Goal: Check status: Check status

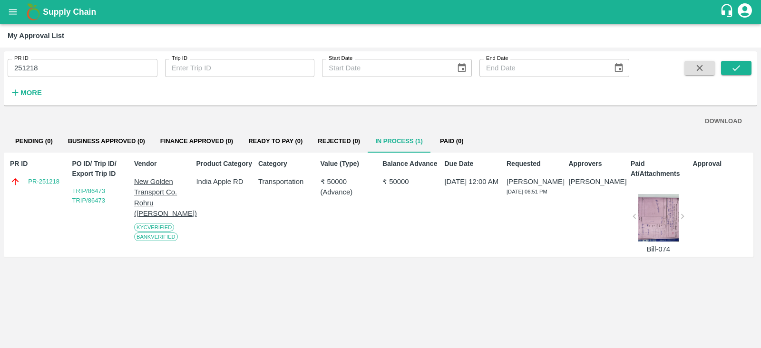
click at [10, 16] on icon "open drawer" at bounding box center [13, 12] width 10 height 10
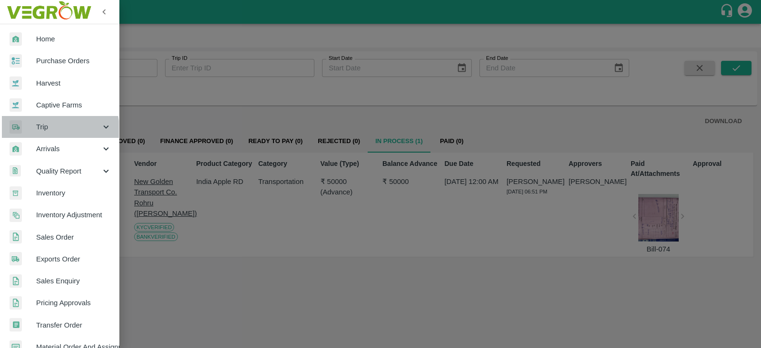
click at [47, 129] on span "Trip" at bounding box center [68, 127] width 65 height 10
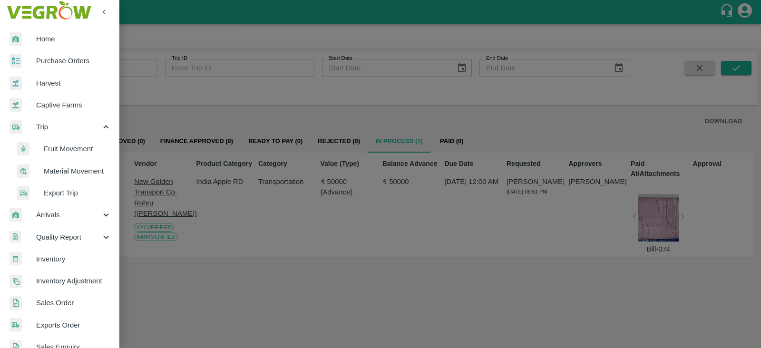
click at [57, 148] on span "Fruit Movement" at bounding box center [78, 149] width 68 height 10
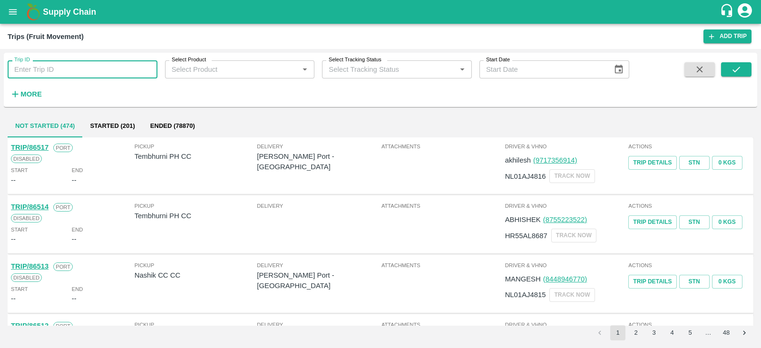
click at [94, 68] on input "Trip ID" at bounding box center [83, 69] width 150 height 18
type input "71002"
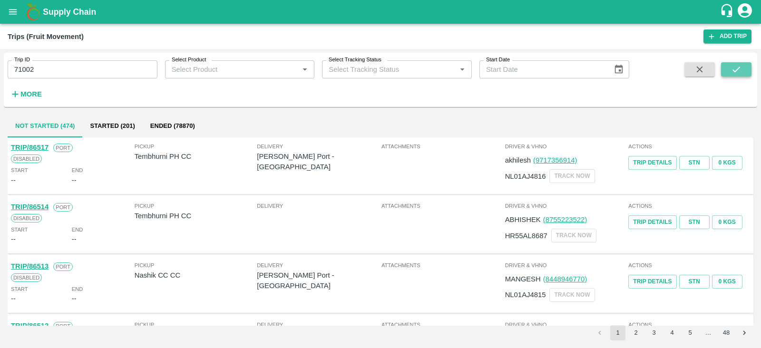
click at [730, 68] on button "submit" at bounding box center [736, 69] width 30 height 14
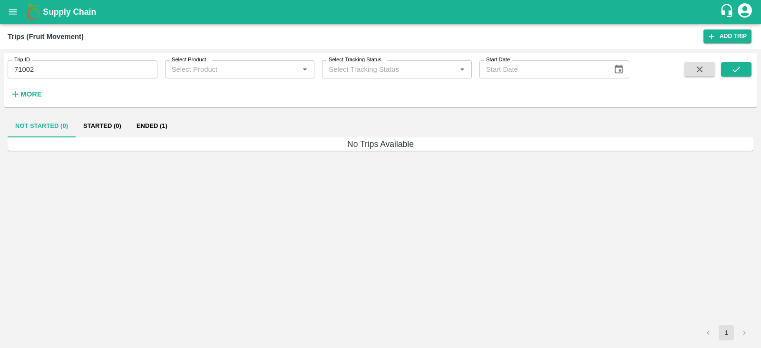
click at [155, 113] on div "Not Started (0) Started (0) Ended (1) No Trips Available 1" at bounding box center [380, 228] width 753 height 234
click at [153, 122] on button "Ended (1)" at bounding box center [152, 126] width 46 height 23
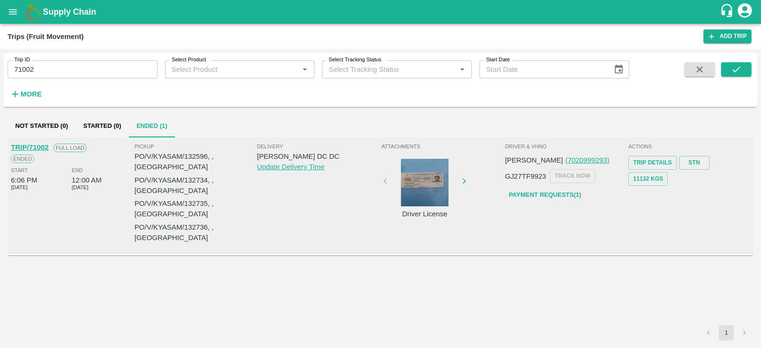
click at [437, 167] on div at bounding box center [424, 183] width 71 height 48
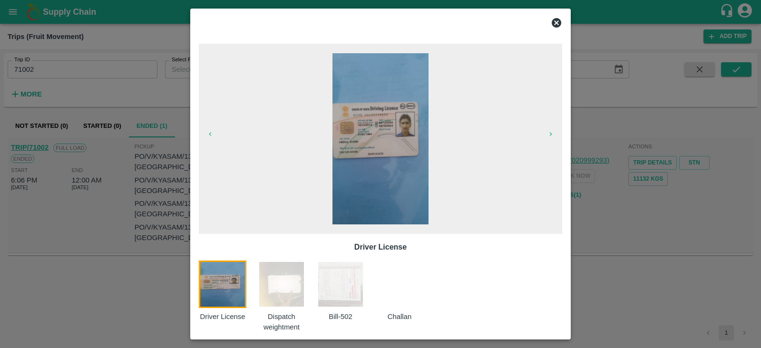
click at [297, 276] on img at bounding box center [282, 285] width 48 height 48
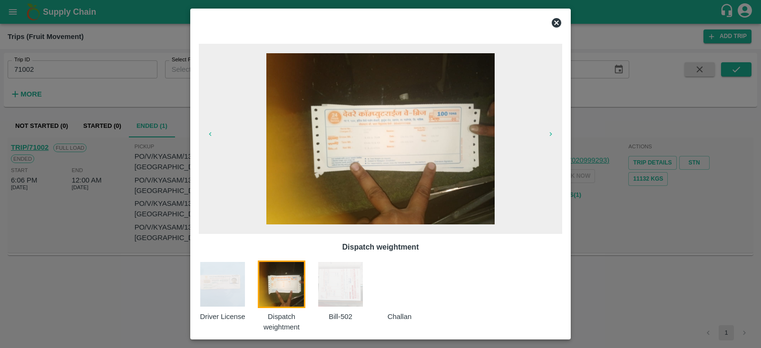
scroll to position [10, 0]
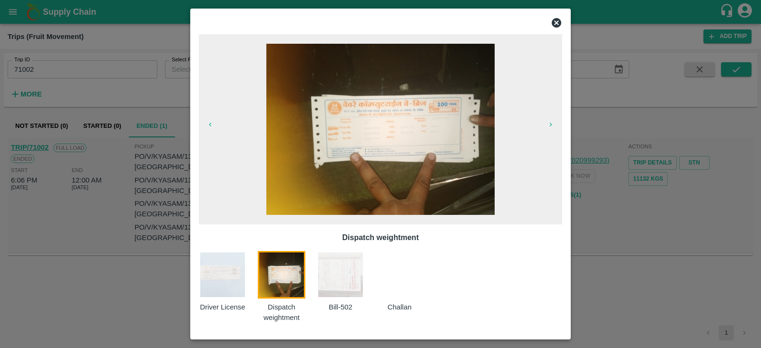
click at [335, 282] on img at bounding box center [341, 275] width 48 height 48
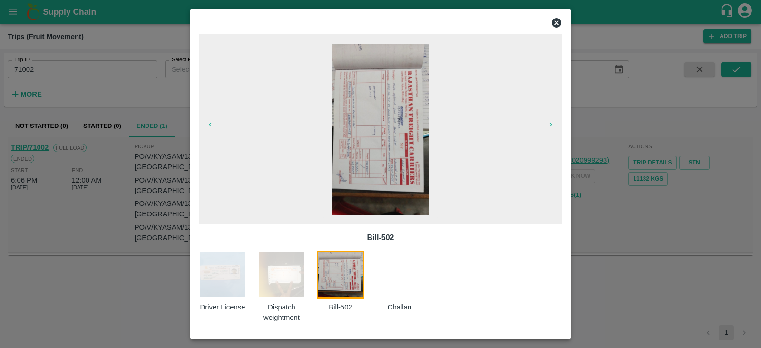
click at [393, 285] on div at bounding box center [405, 287] width 59 height 72
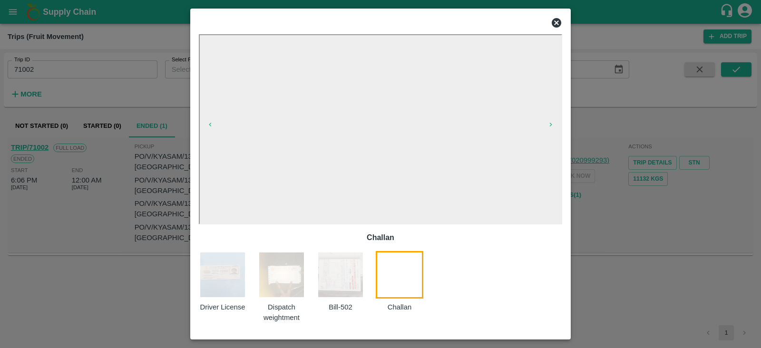
click at [292, 282] on img at bounding box center [282, 275] width 48 height 48
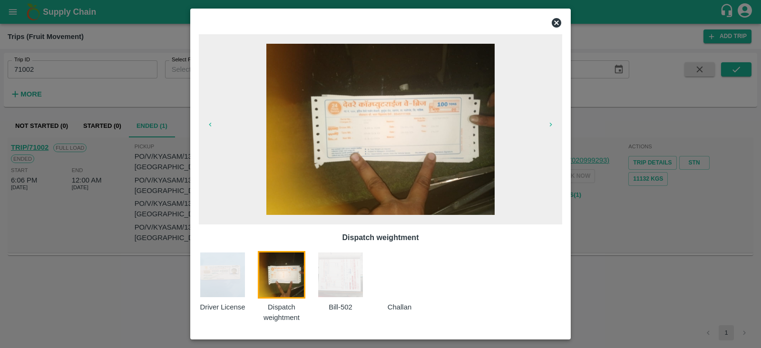
click at [351, 280] on img at bounding box center [341, 275] width 48 height 48
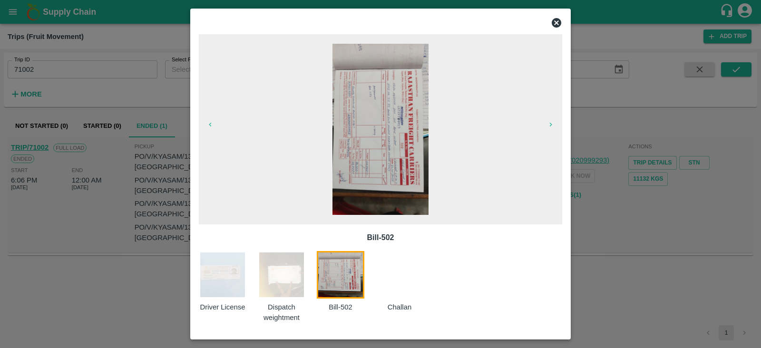
click at [411, 296] on div at bounding box center [405, 287] width 59 height 72
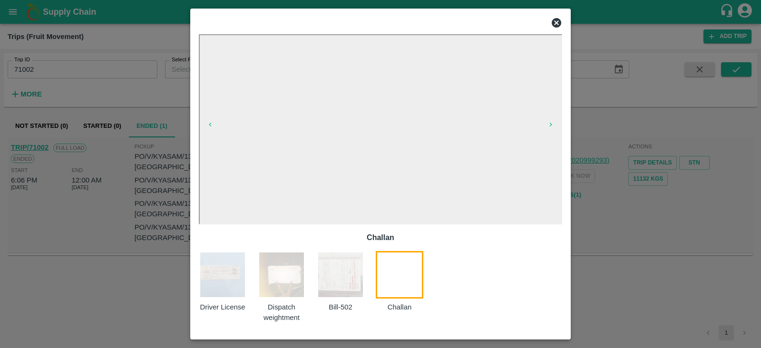
click at [398, 278] on div at bounding box center [405, 287] width 59 height 72
click at [365, 276] on div "Bill-502" at bounding box center [346, 287] width 59 height 72
click at [343, 273] on img at bounding box center [341, 275] width 48 height 48
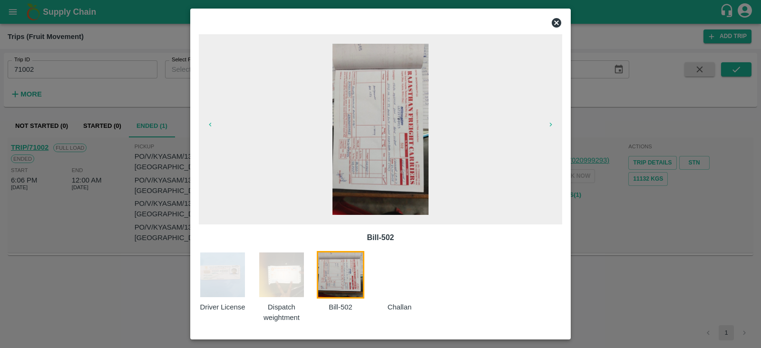
click at [288, 256] on img at bounding box center [282, 275] width 48 height 48
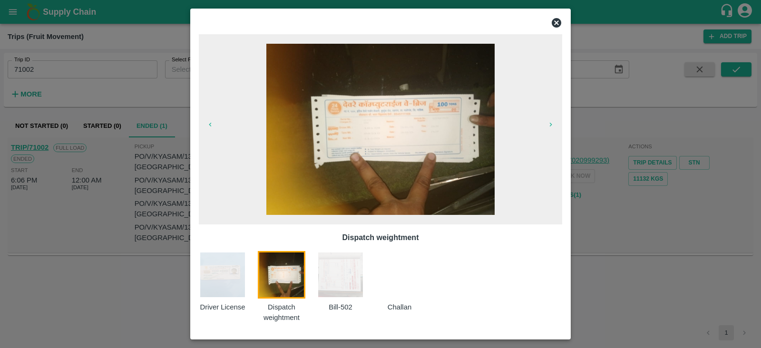
click at [373, 127] on img at bounding box center [380, 129] width 228 height 171
click at [230, 280] on img at bounding box center [223, 275] width 48 height 48
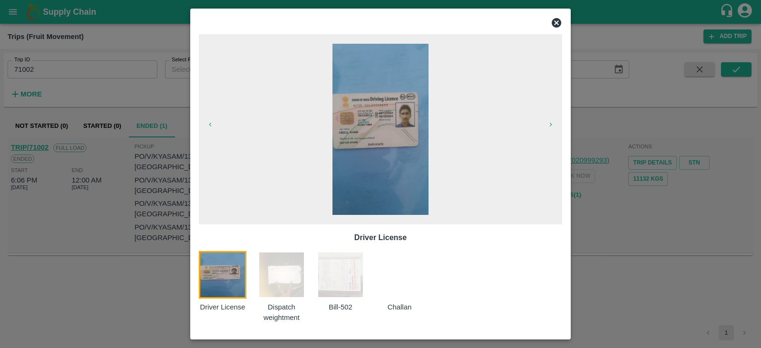
click at [264, 287] on img at bounding box center [282, 275] width 48 height 48
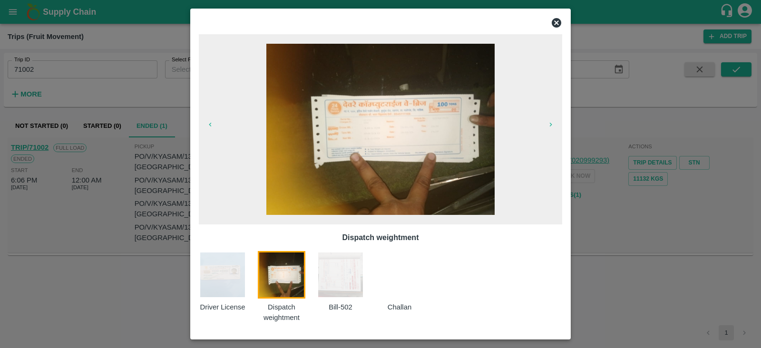
click at [334, 273] on img at bounding box center [341, 275] width 48 height 48
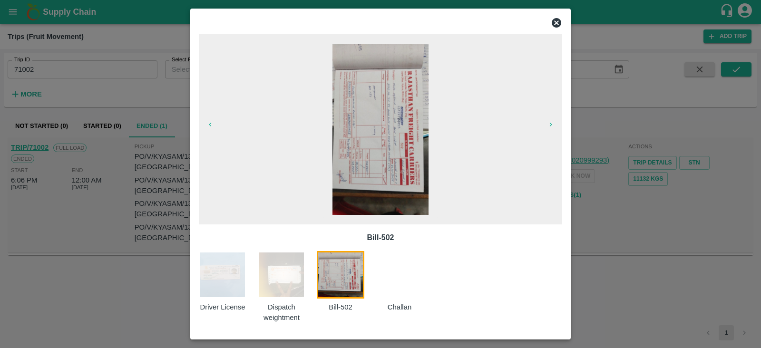
click at [388, 276] on div at bounding box center [405, 287] width 59 height 72
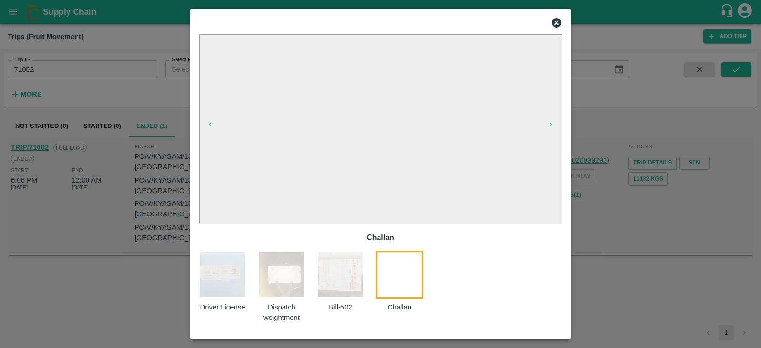
click at [557, 20] on icon at bounding box center [557, 23] width 10 height 10
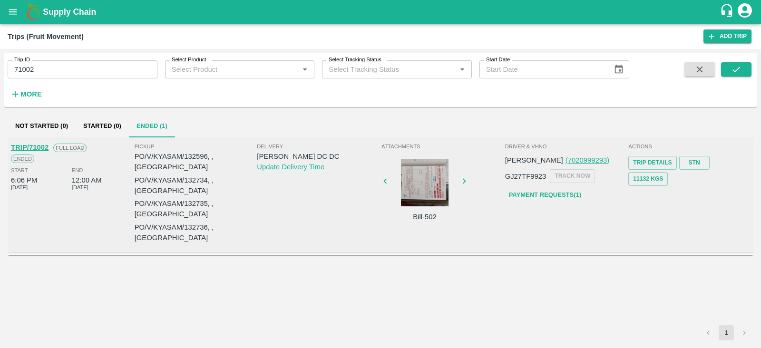
click at [429, 181] on div at bounding box center [424, 183] width 71 height 48
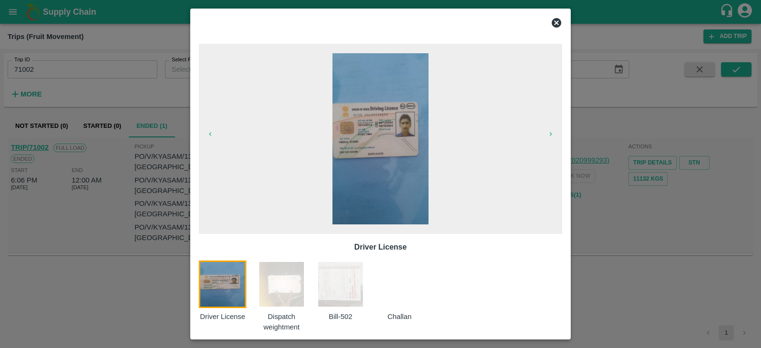
click at [288, 289] on img at bounding box center [282, 285] width 48 height 48
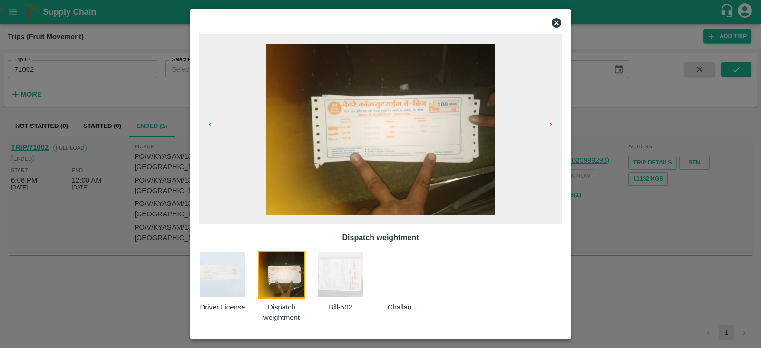
click at [338, 290] on img at bounding box center [341, 275] width 48 height 48
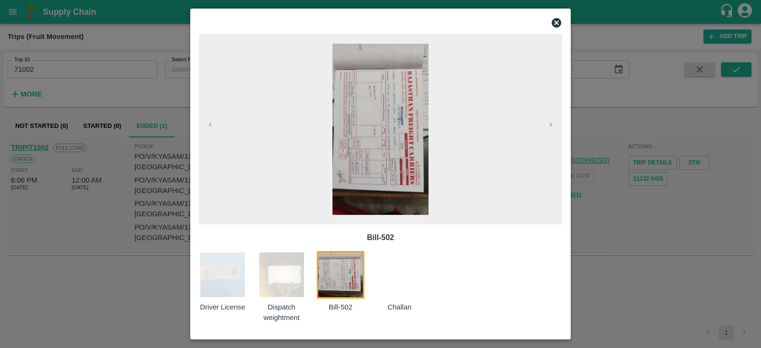
click at [380, 283] on div at bounding box center [405, 287] width 59 height 72
